Goal: Go to known website: Go to known website

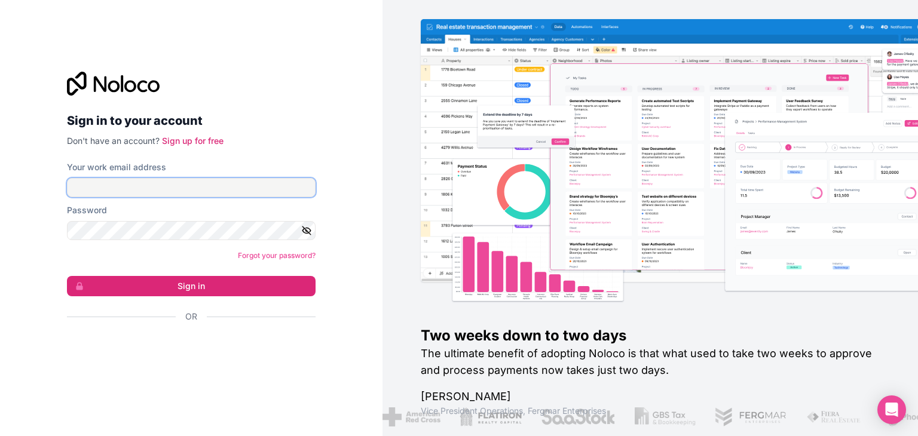
click at [220, 183] on input "Your work email address" at bounding box center [191, 187] width 249 height 19
type input "[EMAIL_ADDRESS][DOMAIN_NAME]"
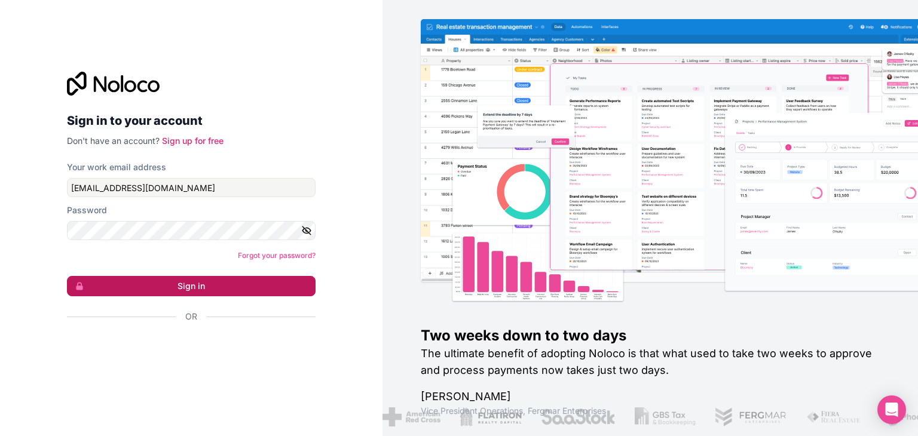
click at [160, 283] on button "Sign in" at bounding box center [191, 286] width 249 height 20
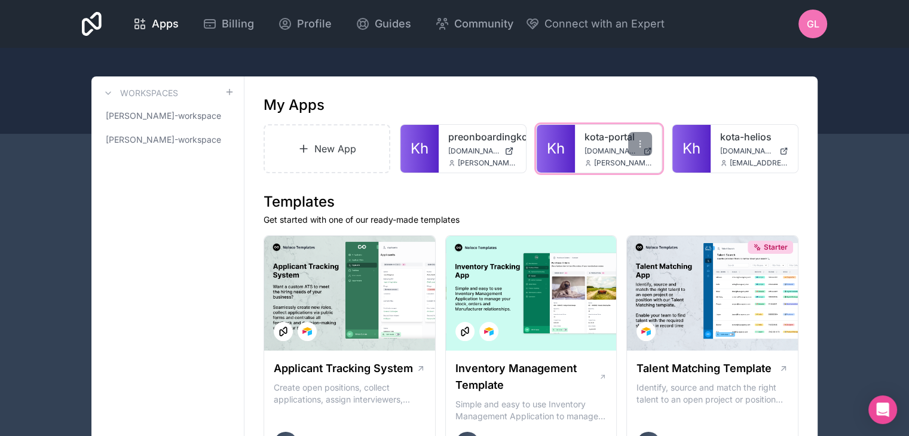
click at [589, 143] on link "kota-portal" at bounding box center [618, 137] width 68 height 14
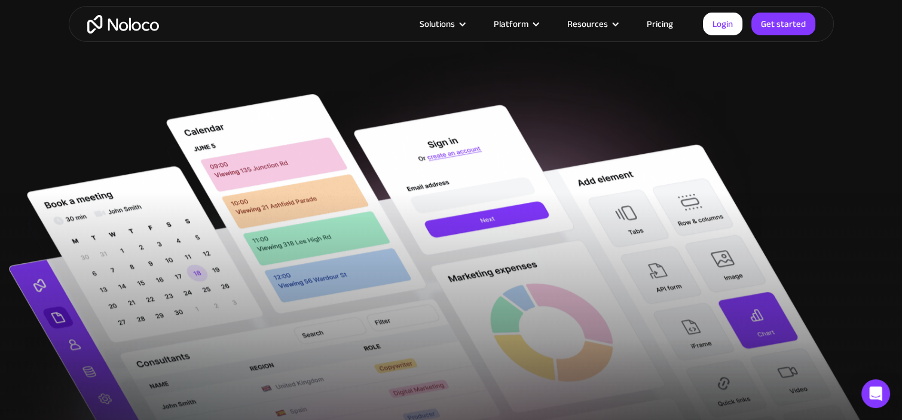
scroll to position [311, 0]
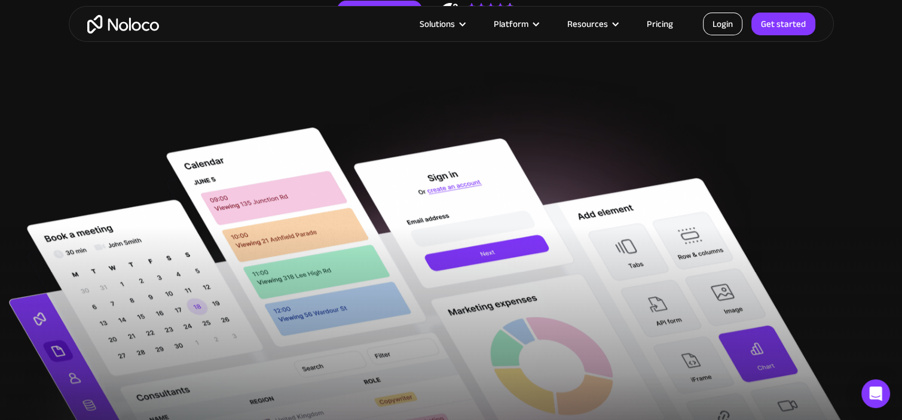
click at [717, 27] on link "Login" at bounding box center [722, 24] width 39 height 23
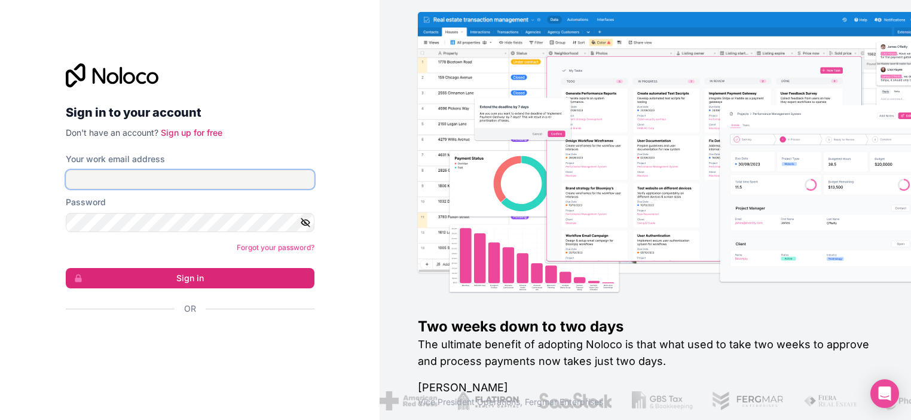
click at [237, 182] on input "Your work email address" at bounding box center [190, 179] width 249 height 19
type input "[EMAIL_ADDRESS][DOMAIN_NAME]"
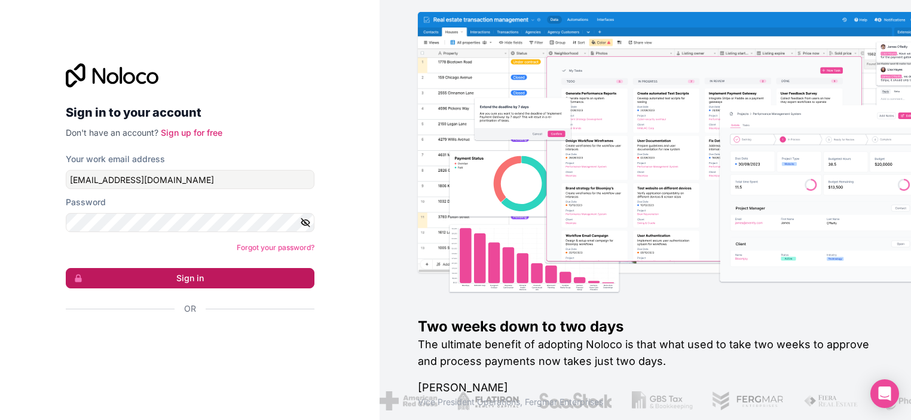
click at [226, 280] on button "Sign in" at bounding box center [190, 278] width 249 height 20
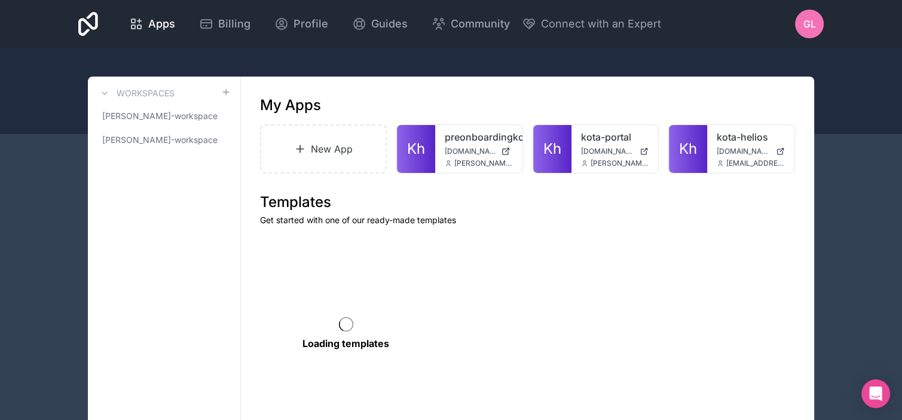
click at [238, 271] on div "Workspaces [PERSON_NAME]-workspace [PERSON_NAME]-workspace" at bounding box center [164, 275] width 153 height 398
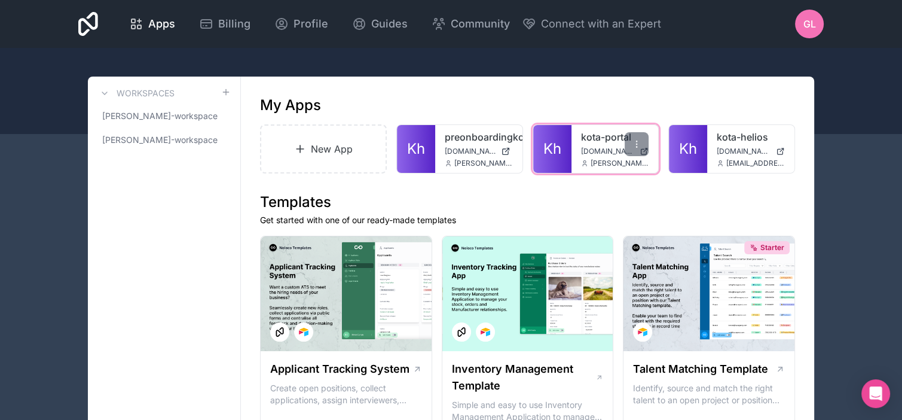
click at [586, 149] on span "[DOMAIN_NAME]" at bounding box center [608, 151] width 54 height 10
